Goal: Task Accomplishment & Management: Complete application form

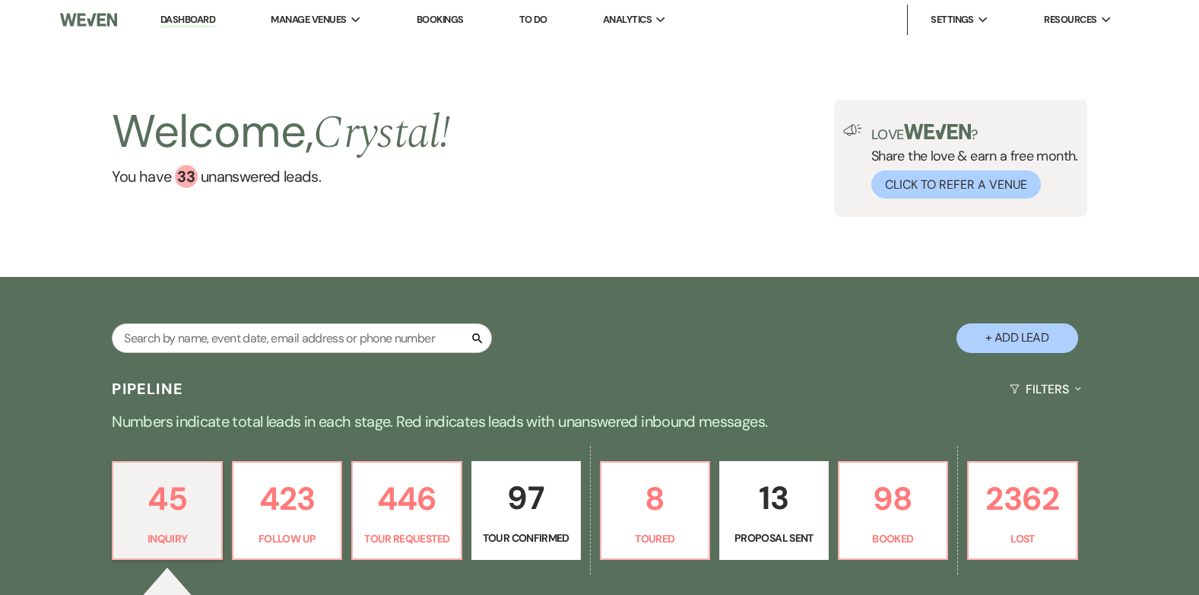
drag, startPoint x: 0, startPoint y: 0, endPoint x: 427, endPoint y: 18, distance: 426.9
click at [427, 18] on link "Bookings" at bounding box center [440, 19] width 47 height 13
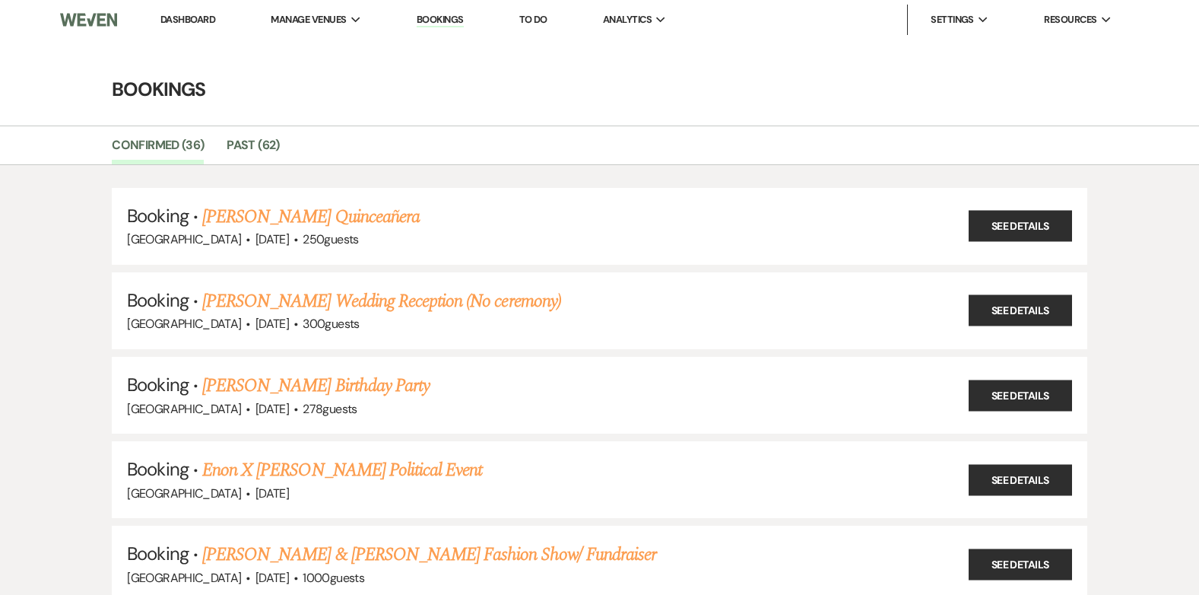
click at [449, 18] on link "Bookings" at bounding box center [440, 20] width 47 height 14
click at [174, 15] on link "Dashboard" at bounding box center [187, 19] width 55 height 13
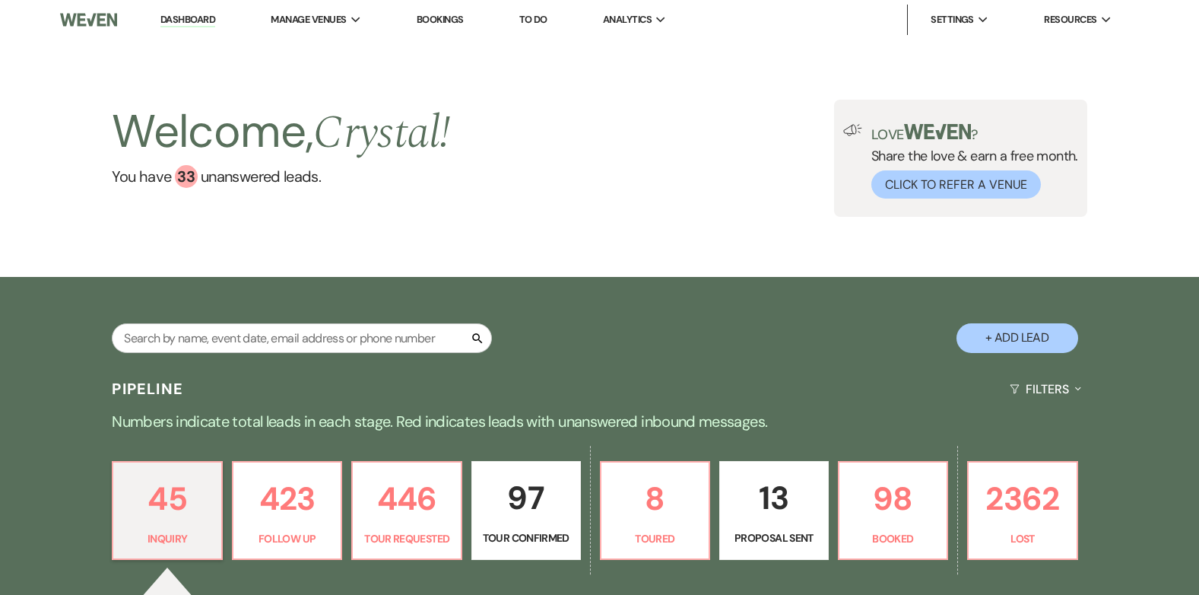
click at [1013, 332] on button "+ Add Lead" at bounding box center [1017, 338] width 122 height 30
select select "637"
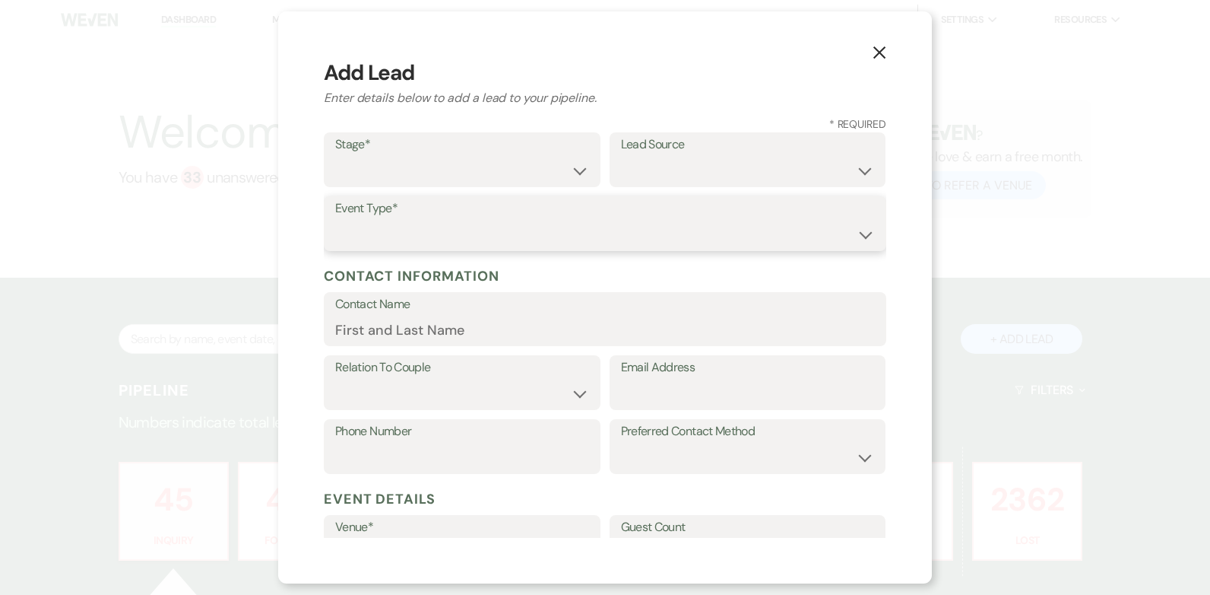
click at [422, 227] on select "Wedding Anniversary Party Baby Shower Bachelorette / Bachelor Party Birthday Pa…" at bounding box center [605, 235] width 540 height 30
select select "13"
click at [388, 159] on select "Inquiry Follow Up Tour Requested Tour Confirmed Toured Proposal Sent Booked Lost" at bounding box center [462, 171] width 254 height 30
select select "7"
click at [335, 156] on select "Inquiry Follow Up Tour Requested Tour Confirmed Toured Proposal Sent Booked Lost" at bounding box center [462, 171] width 254 height 30
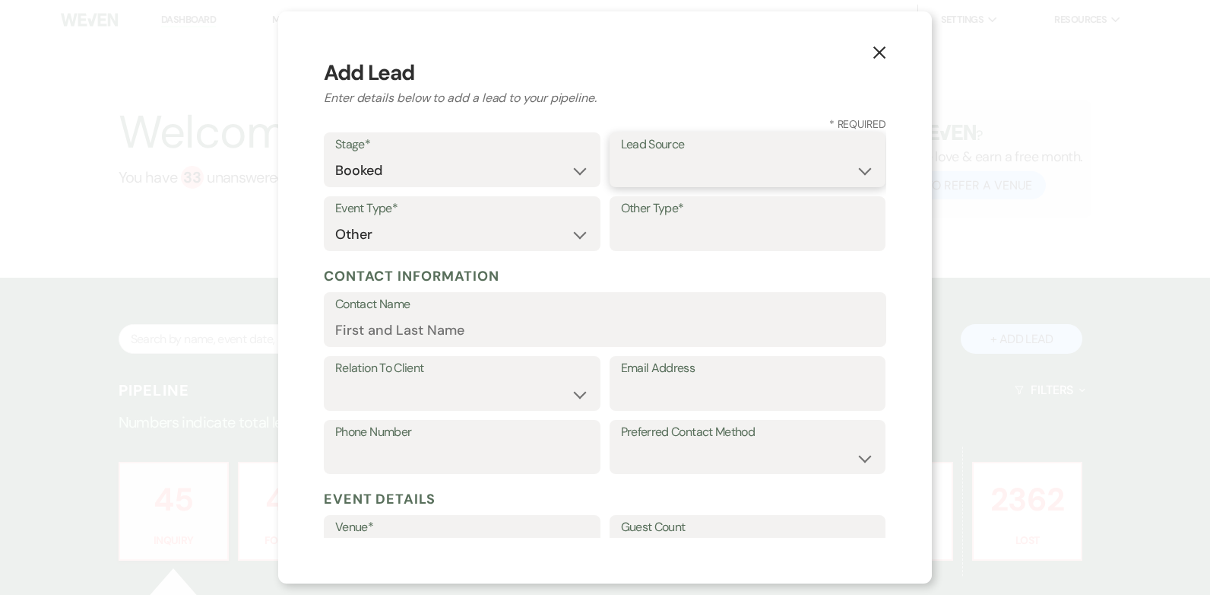
click at [791, 164] on select "Weven Venue Website Instagram Facebook Pinterest Google The Knot Wedding Wire H…" at bounding box center [748, 171] width 254 height 30
select select "14"
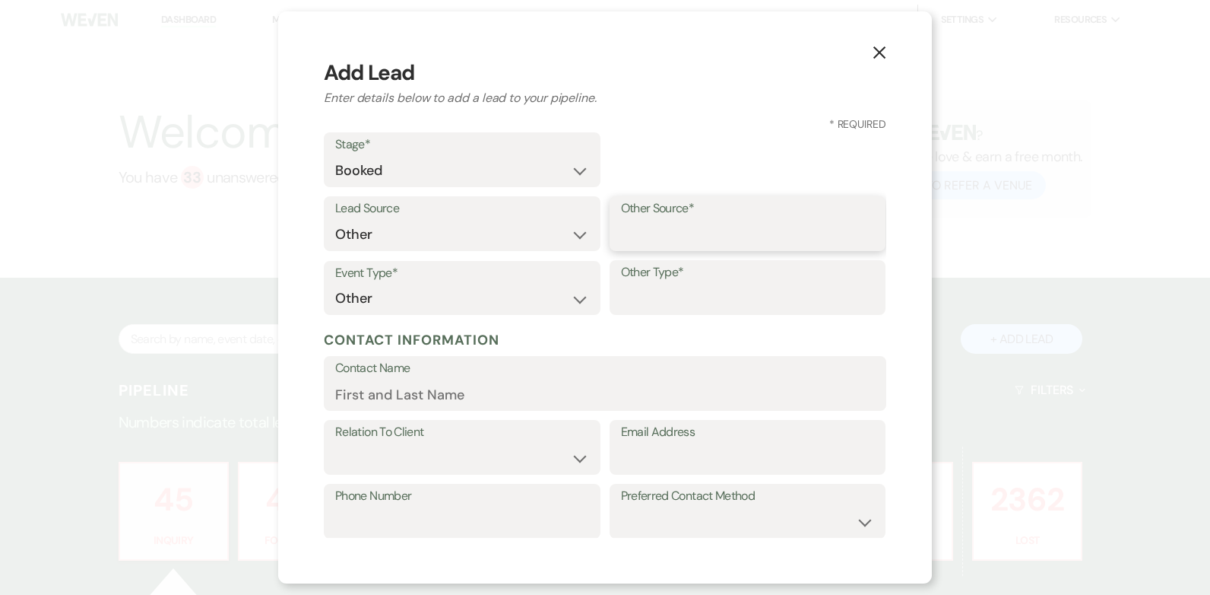
click at [672, 223] on input "Other Source*" at bounding box center [748, 235] width 254 height 30
click at [633, 241] on input "Ciy of [GEOGRAPHIC_DATA]" at bounding box center [748, 235] width 254 height 30
type input "City of [GEOGRAPHIC_DATA]"
click at [475, 398] on input "Contact Name" at bounding box center [605, 394] width 540 height 30
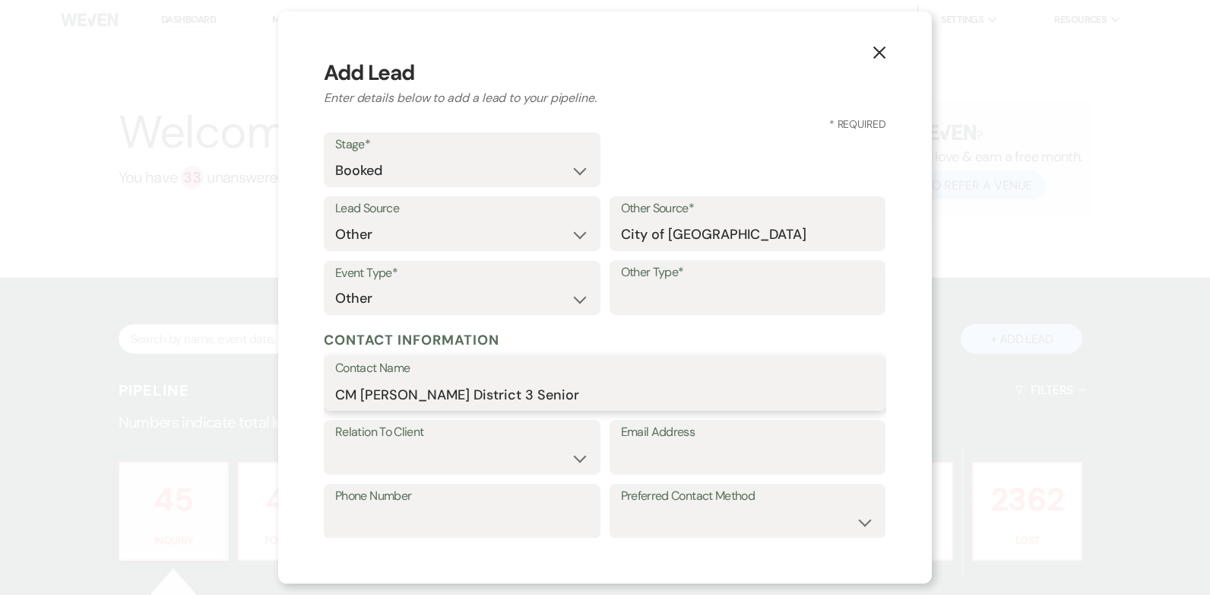
click at [598, 393] on input "CM [PERSON_NAME] District 3 Senior" at bounding box center [605, 394] width 540 height 30
type input "CM [PERSON_NAME] District 3 Senior Trip"
click at [687, 458] on input "Email Address" at bounding box center [748, 458] width 254 height 30
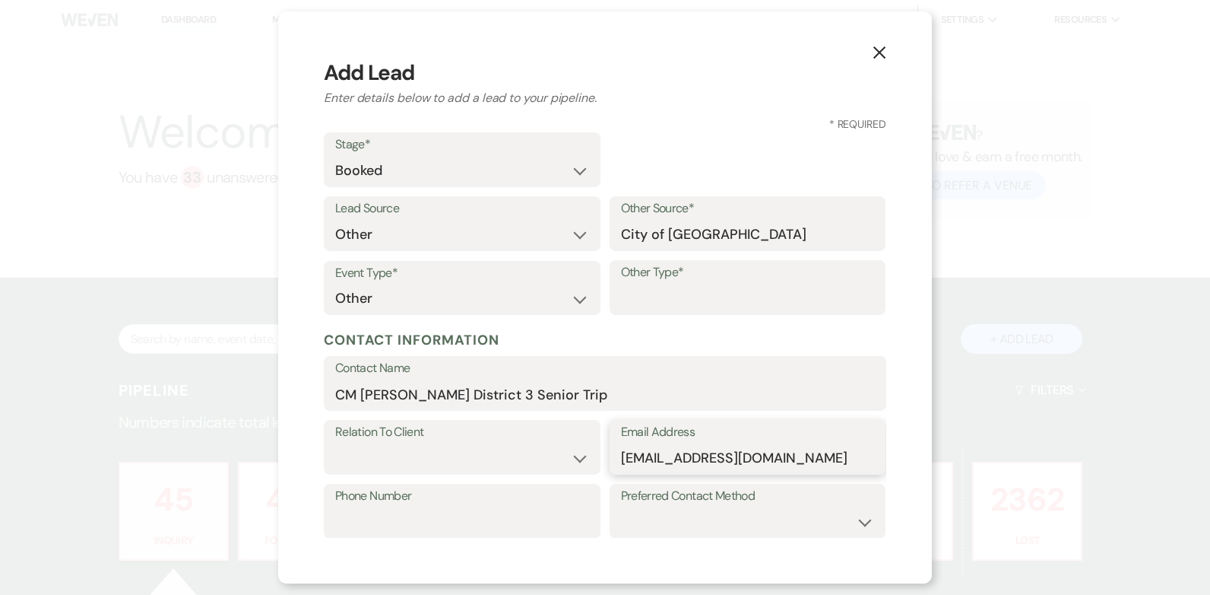
type input "[EMAIL_ADDRESS][DOMAIN_NAME]"
click at [493, 529] on input "Phone Number" at bounding box center [462, 522] width 254 height 30
type input "6787085178"
click at [779, 509] on select "Email Phone Text" at bounding box center [748, 522] width 254 height 30
select select "phone"
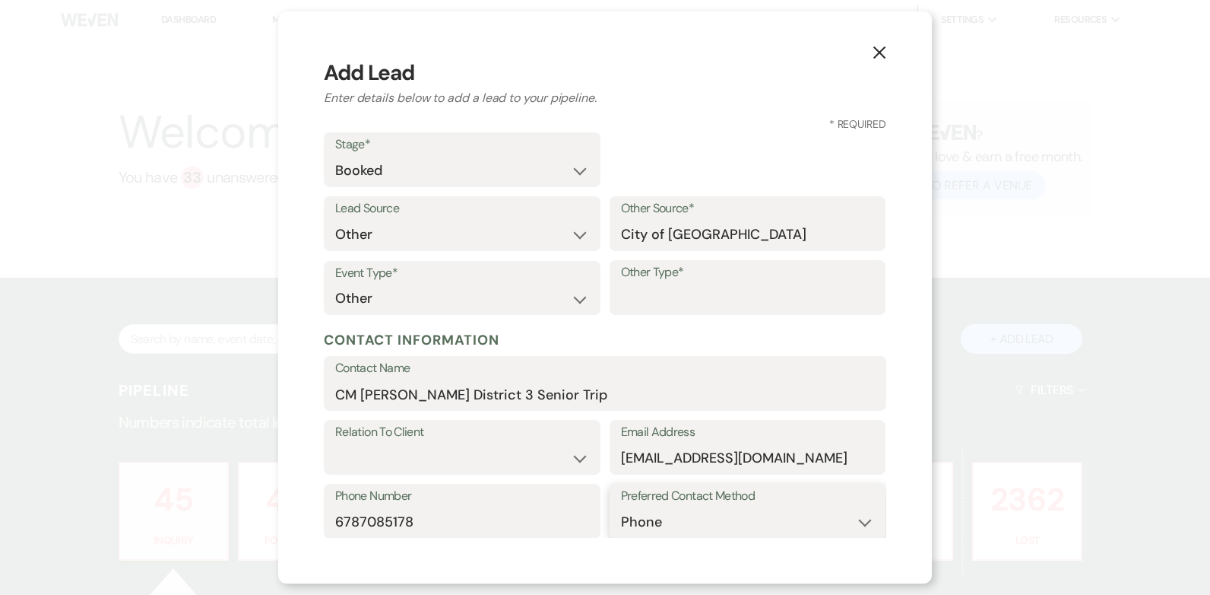
click at [621, 507] on select "Email Phone Text" at bounding box center [748, 522] width 254 height 30
click at [678, 287] on input "Other Type*" at bounding box center [748, 299] width 254 height 30
click at [722, 236] on input "City of [GEOGRAPHIC_DATA]" at bounding box center [748, 235] width 254 height 30
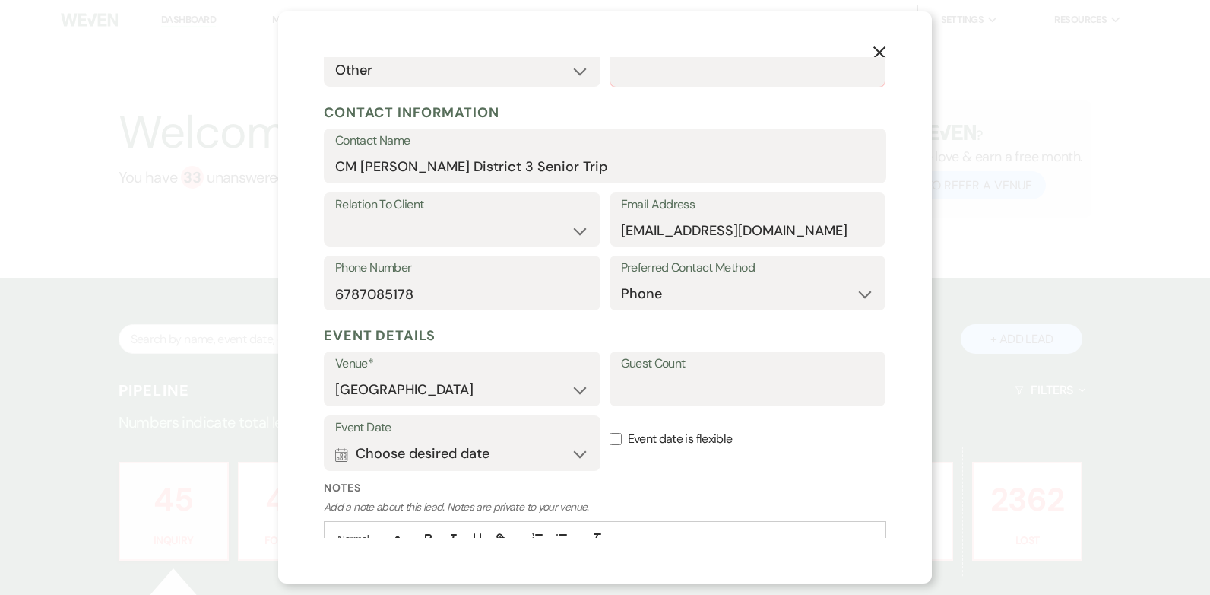
scroll to position [304, 0]
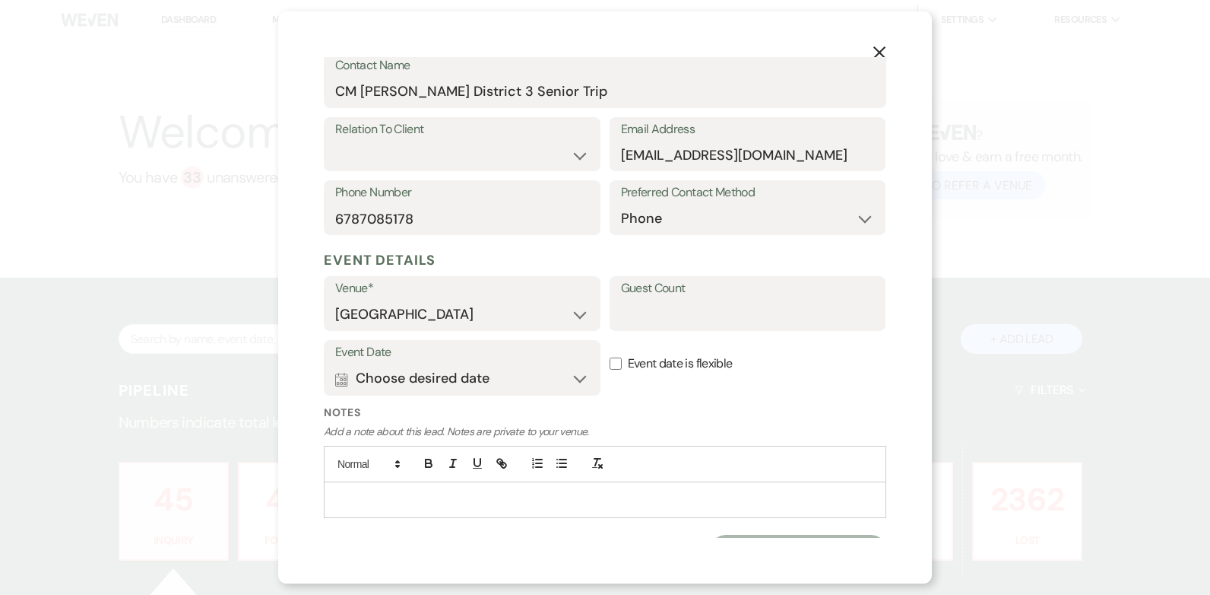
type input "City of [GEOGRAPHIC_DATA] (Crystal)"
click at [687, 309] on input "Guest Count" at bounding box center [748, 315] width 254 height 30
type input "300"
click at [547, 373] on button "Calendar Choose desired date Expand" at bounding box center [462, 378] width 254 height 30
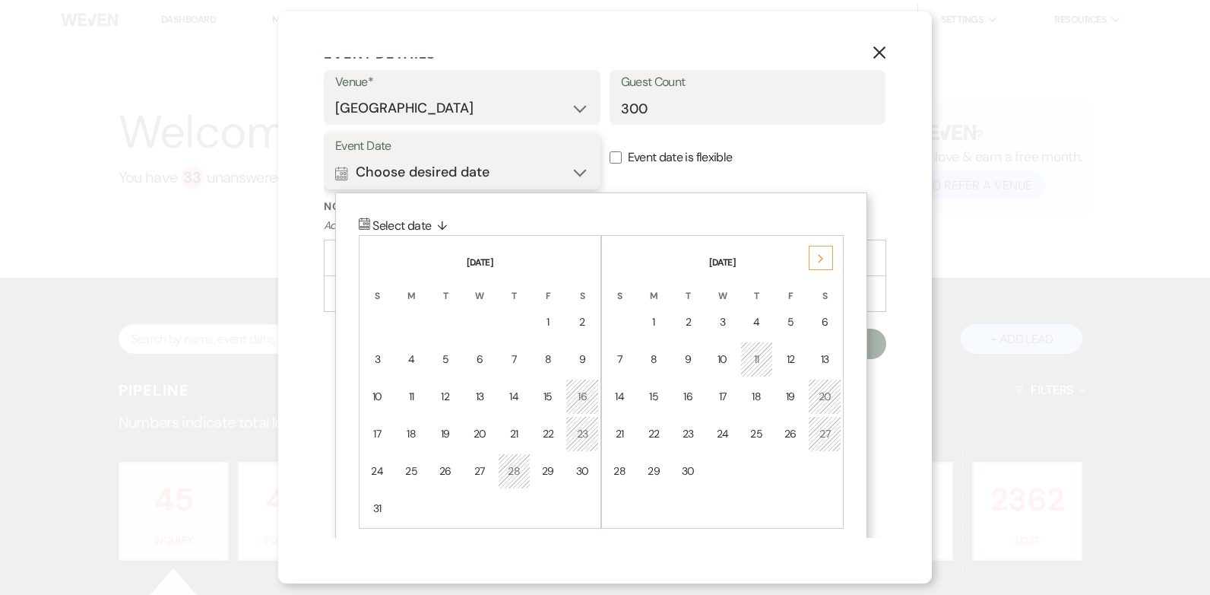
scroll to position [525, 0]
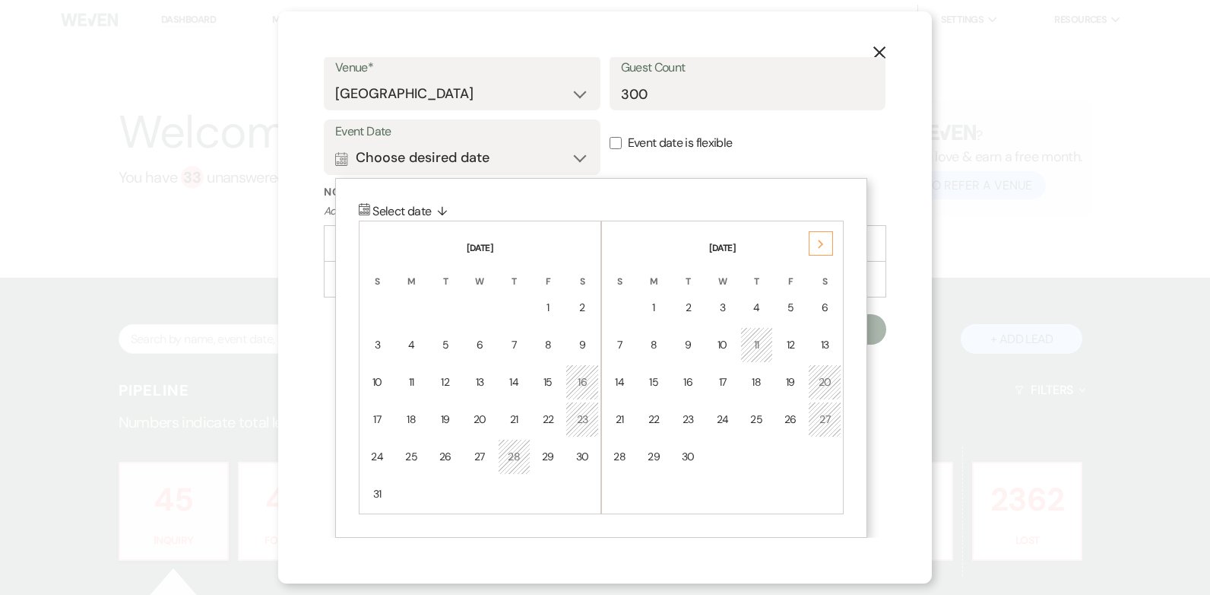
click at [823, 241] on icon "Next" at bounding box center [821, 243] width 8 height 9
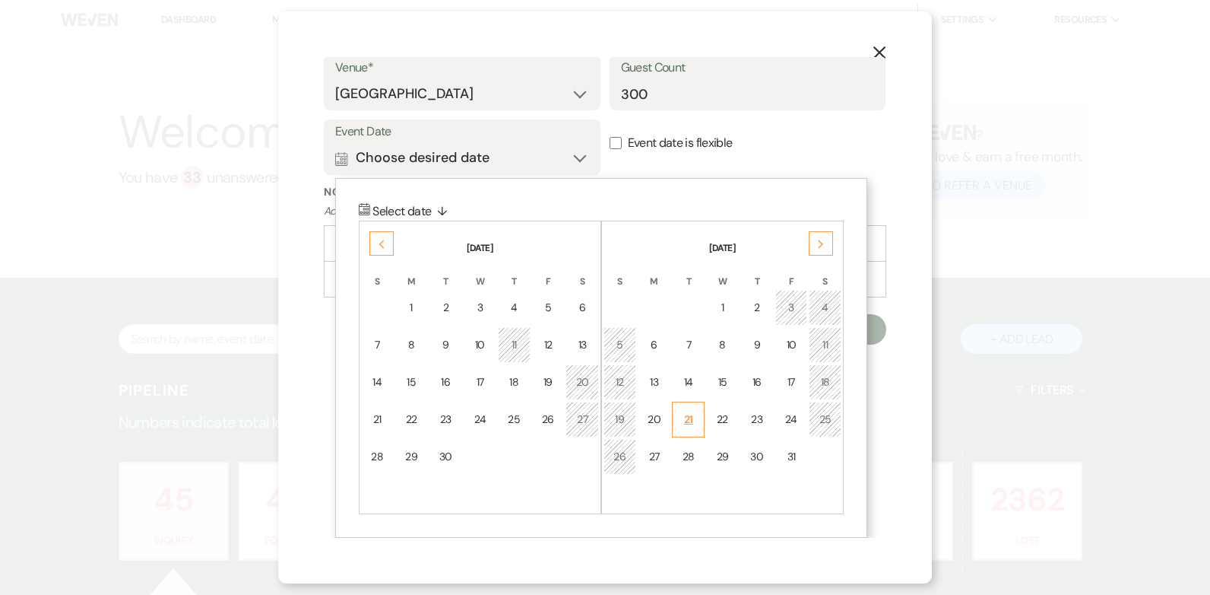
click at [686, 423] on div "21" at bounding box center [688, 419] width 13 height 16
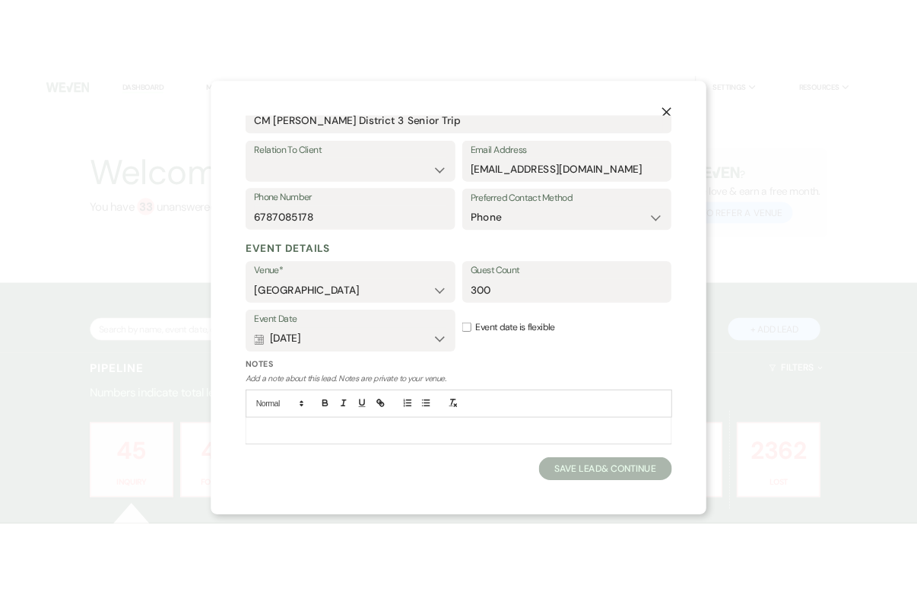
scroll to position [331, 0]
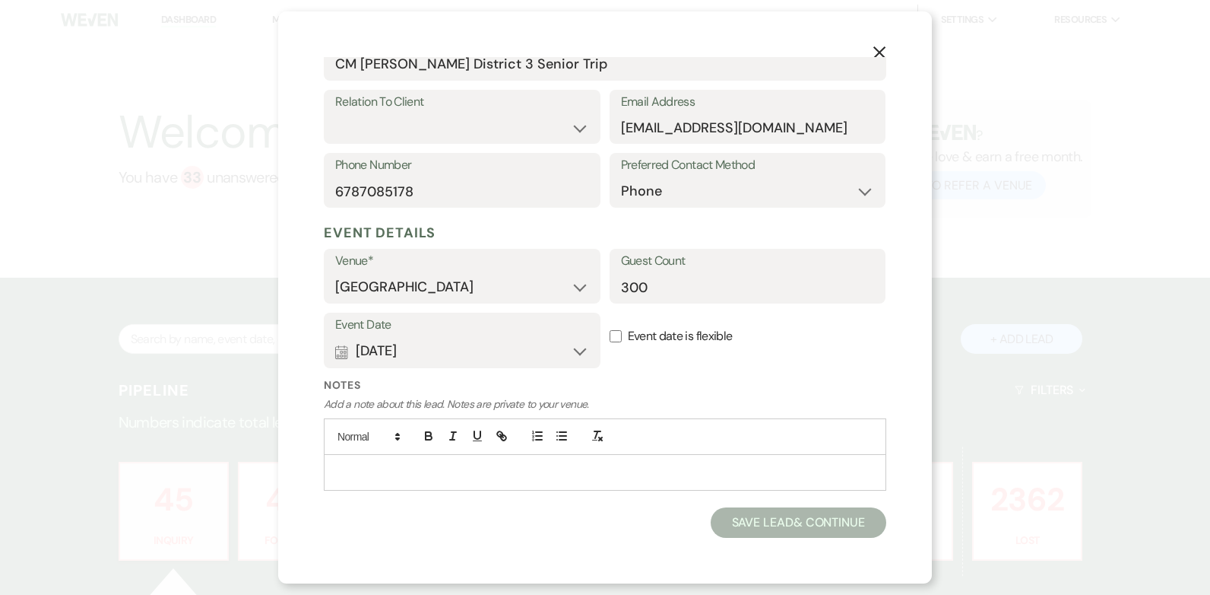
click at [541, 467] on p at bounding box center [605, 472] width 538 height 17
click at [614, 502] on div "Notes Add a note about this lead. Notes are private to your venue. This is for …" at bounding box center [605, 439] width 563 height 125
click at [648, 480] on p "This is for the City of [GEOGRAPHIC_DATA]" at bounding box center [605, 472] width 538 height 17
drag, startPoint x: 696, startPoint y: 369, endPoint x: 706, endPoint y: 324, distance: 45.8
click at [696, 360] on div "Event Date Calendar [DATE] Expand Done Calendar Select date ↓ [DATE] Previous […" at bounding box center [605, 344] width 563 height 65
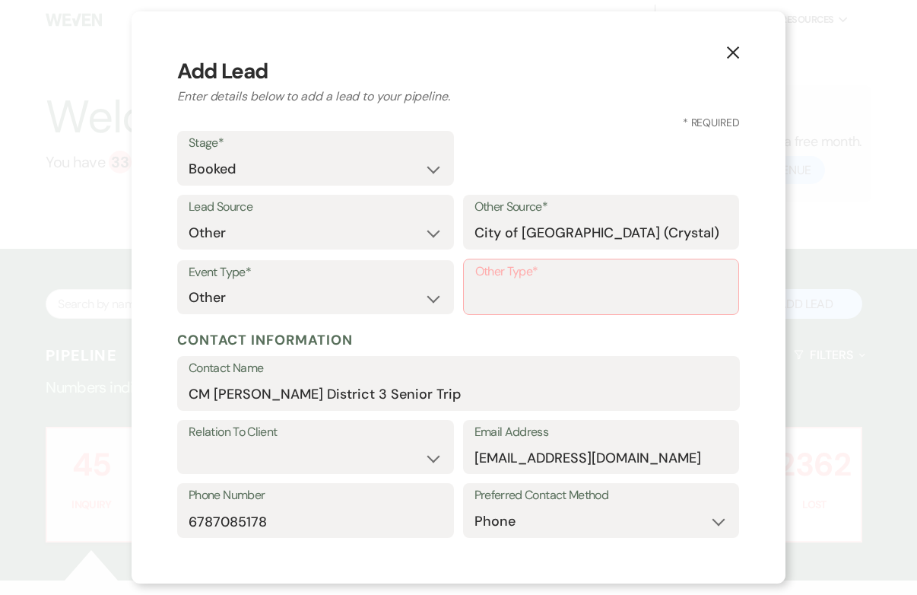
scroll to position [0, 0]
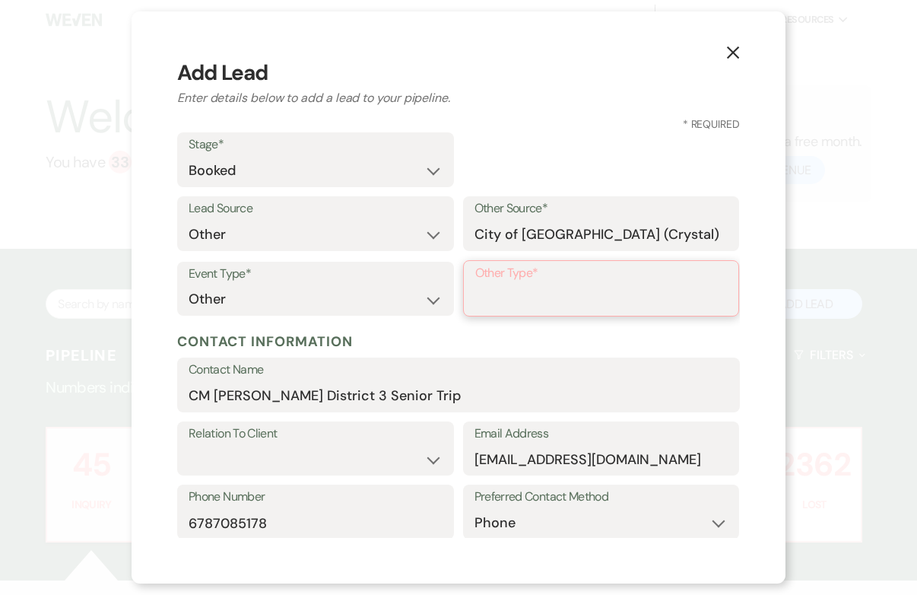
click at [535, 292] on input "Other Type*" at bounding box center [601, 299] width 252 height 30
click at [426, 297] on select "Wedding Anniversary Party Baby Shower Bachelorette / Bachelor Party Birthday Pa…" at bounding box center [316, 299] width 254 height 30
click at [189, 284] on select "Wedding Anniversary Party Baby Shower Bachelorette / Bachelor Party Birthday Pa…" at bounding box center [316, 299] width 254 height 30
click at [582, 315] on div "Other Type*" at bounding box center [601, 288] width 277 height 56
click at [560, 283] on label "Other Type*" at bounding box center [601, 273] width 252 height 22
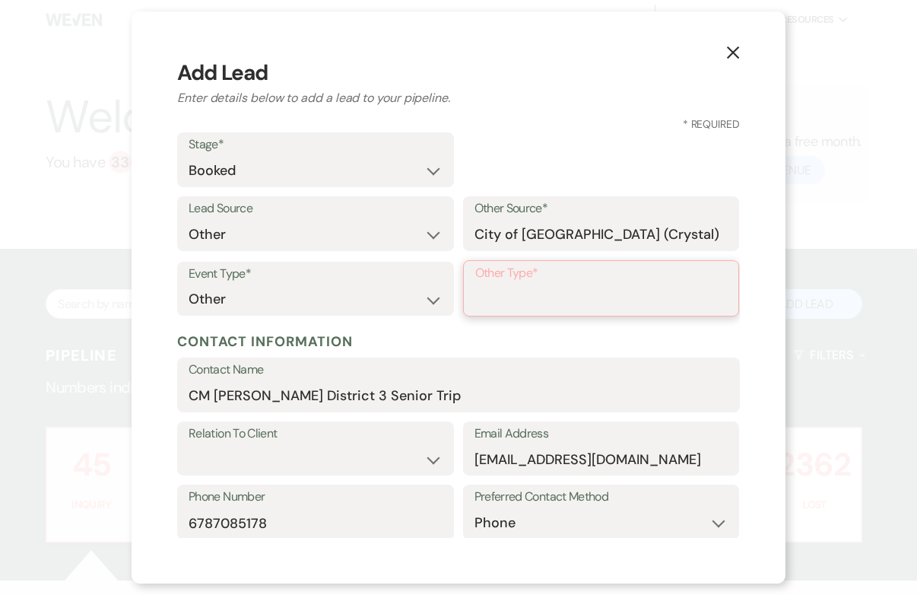
click at [560, 284] on input "Other Type*" at bounding box center [601, 299] width 252 height 30
type input "senior dance"
click at [611, 106] on h2 "Enter details below to add a lead to your pipeline." at bounding box center [458, 98] width 563 height 18
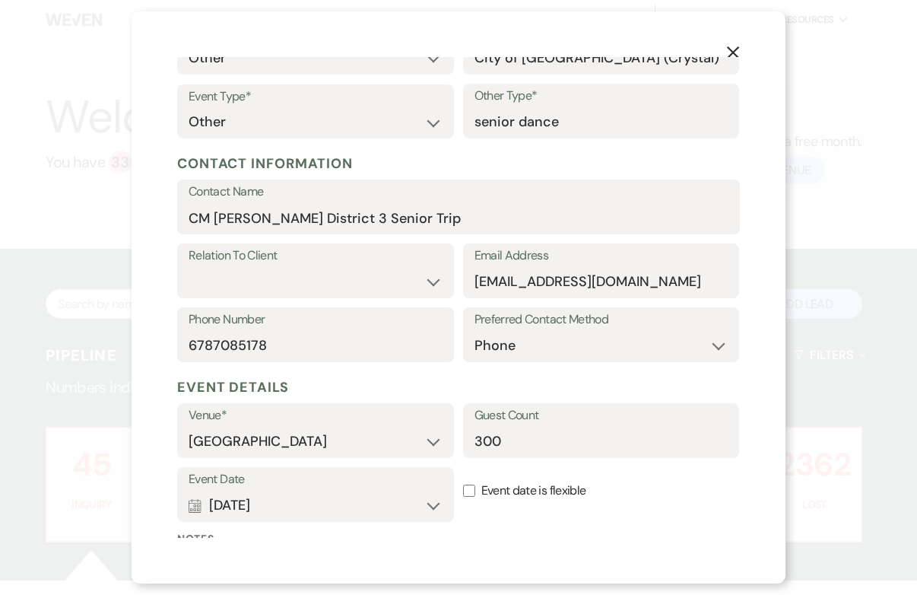
scroll to position [331, 0]
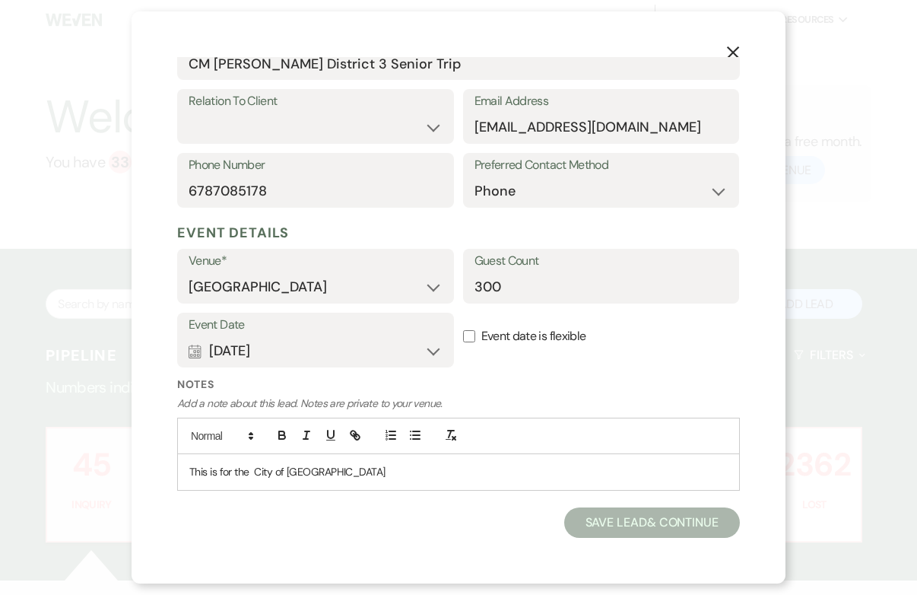
click at [623, 518] on button "Save Lead & Continue" at bounding box center [652, 522] width 176 height 30
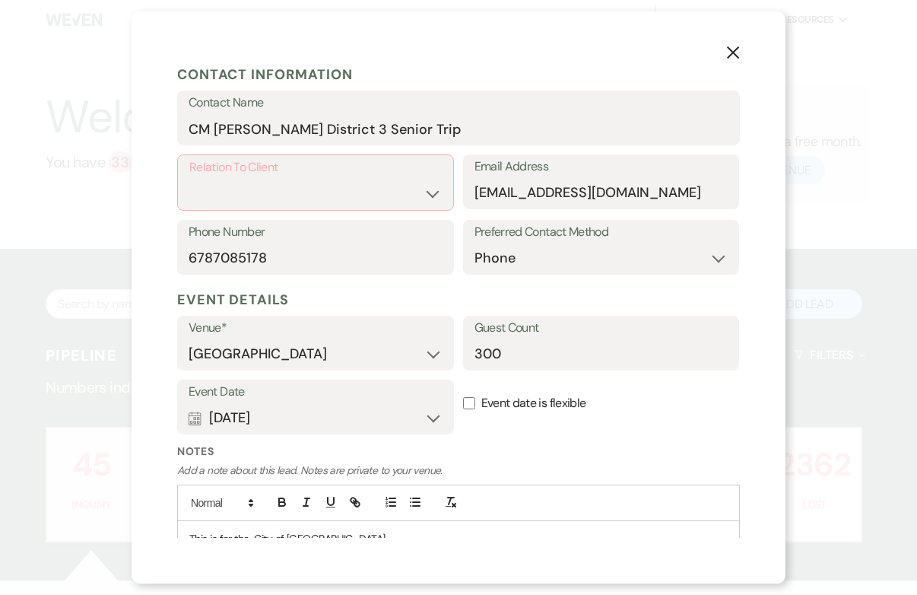
scroll to position [179, 0]
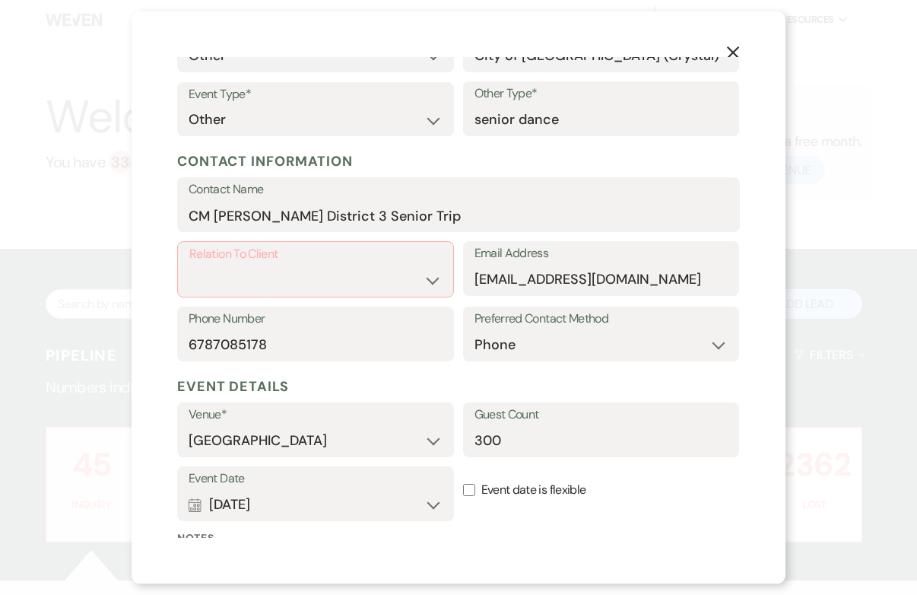
click at [309, 258] on label "Relation To Client" at bounding box center [315, 254] width 252 height 22
drag, startPoint x: 414, startPoint y: 269, endPoint x: 423, endPoint y: 281, distance: 14.8
click at [414, 272] on select "Client Event Planner Parent of Client Family Member Friend Other" at bounding box center [315, 280] width 252 height 30
select select "6"
click at [189, 265] on select "Client Event Planner Parent of Client Family Member Friend Other" at bounding box center [315, 280] width 252 height 30
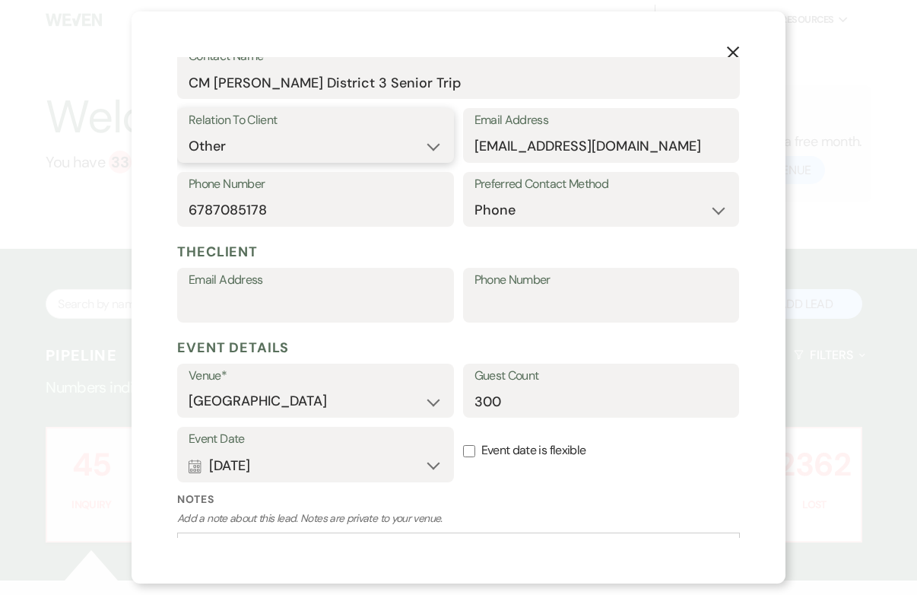
scroll to position [427, 0]
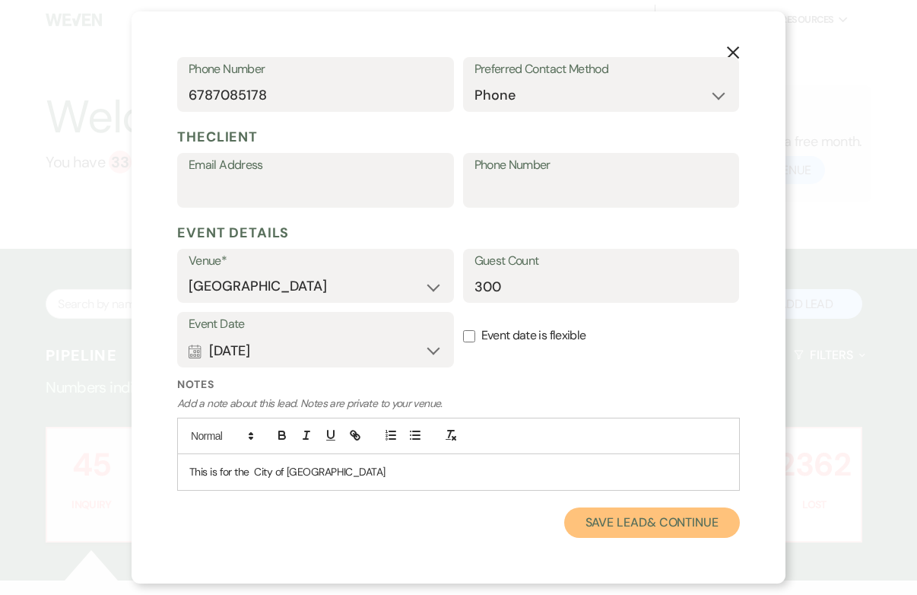
click at [606, 525] on button "Save Lead & Continue" at bounding box center [652, 522] width 176 height 30
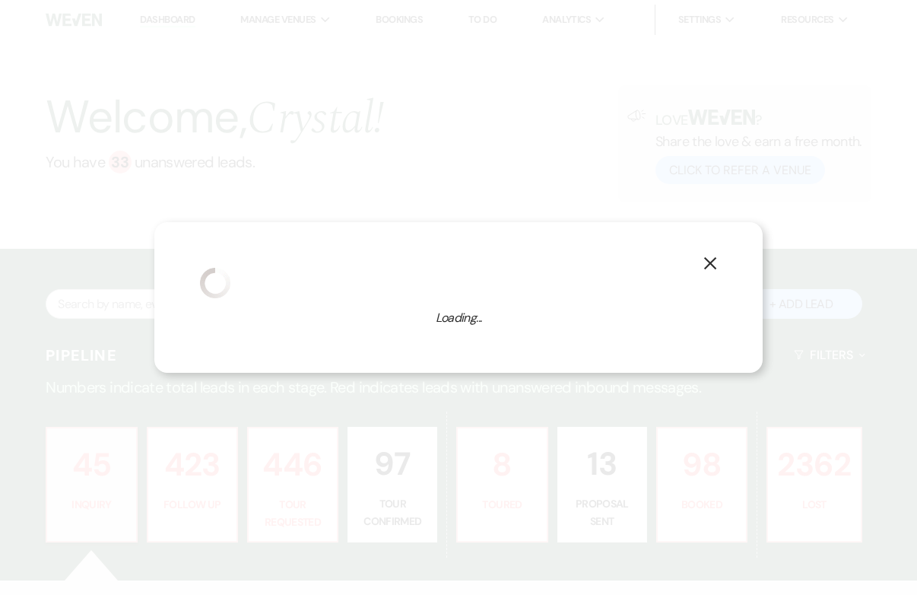
select select "13"
select select "637"
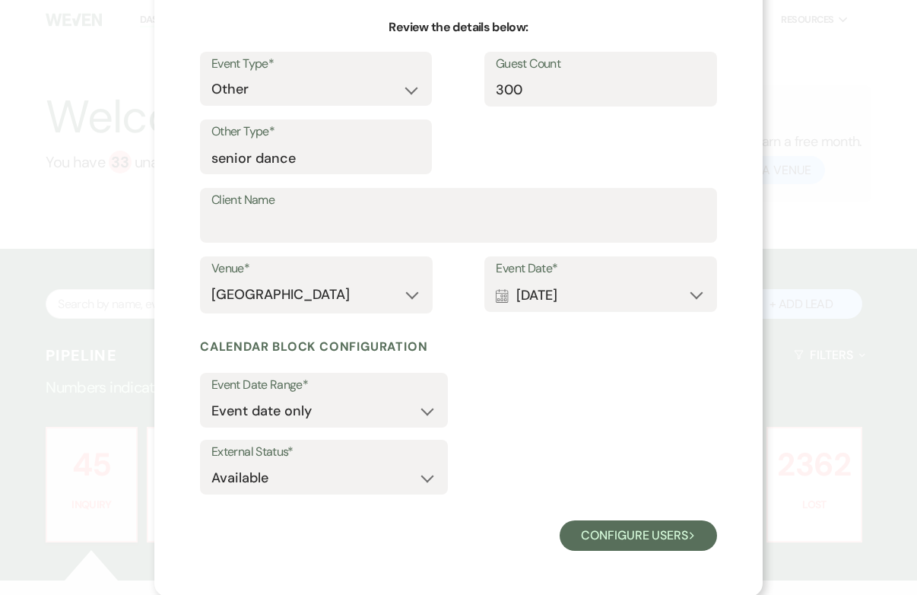
scroll to position [144, 0]
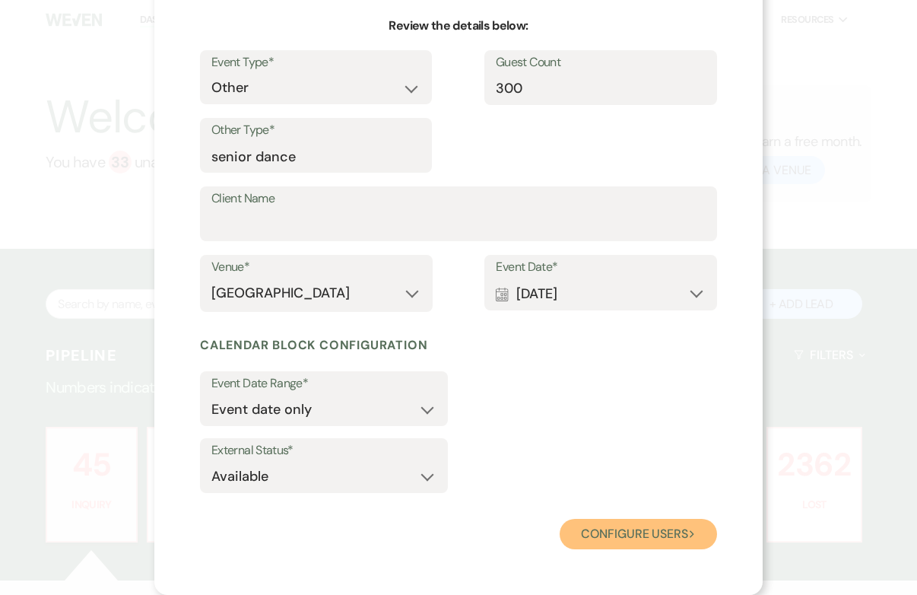
click at [645, 533] on button "Configure users Next" at bounding box center [638, 534] width 157 height 30
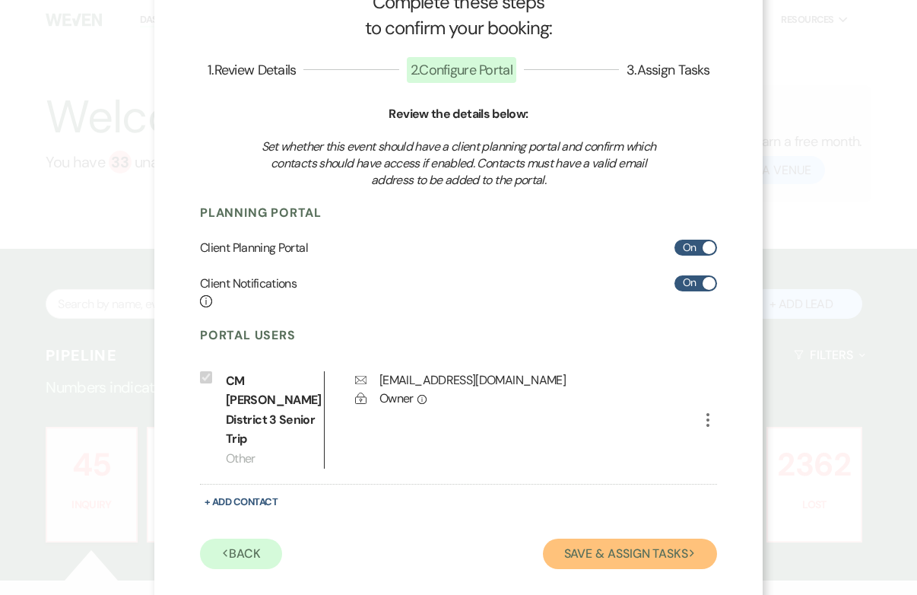
click at [623, 538] on button "Save & Assign Tasks Next" at bounding box center [630, 553] width 174 height 30
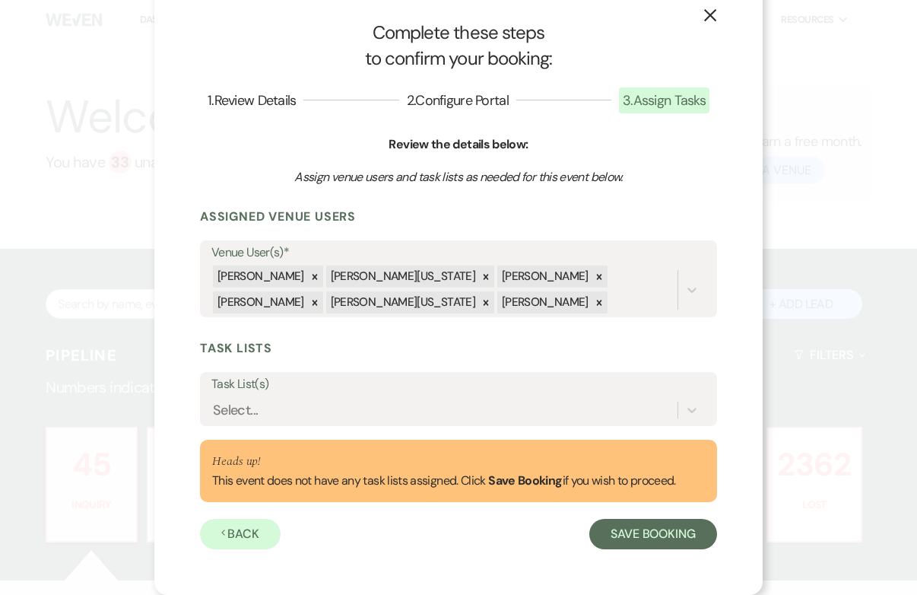
scroll to position [26, 0]
click at [616, 536] on button "Save Booking" at bounding box center [653, 534] width 128 height 30
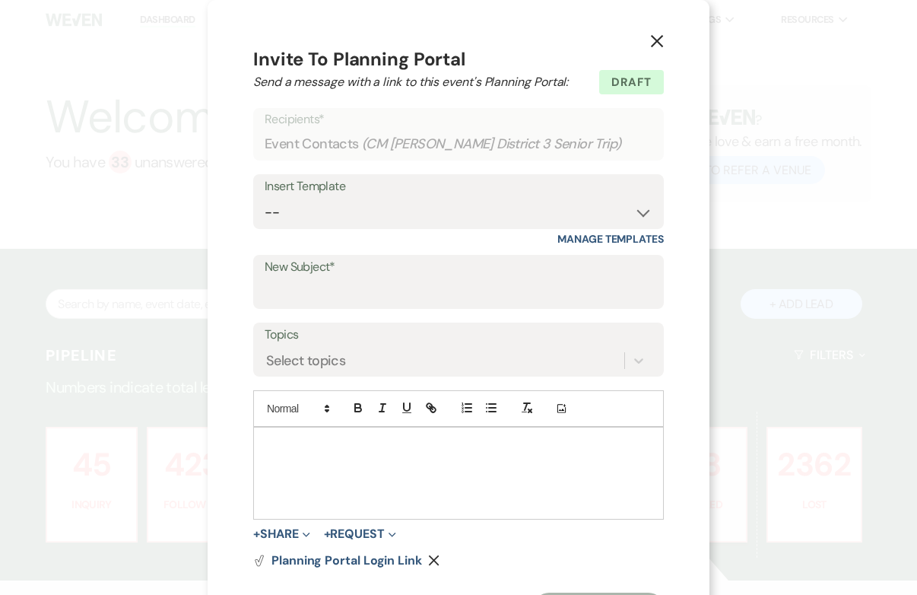
click at [655, 38] on use "button" at bounding box center [657, 41] width 12 height 12
